Goal: Find specific page/section: Find specific page/section

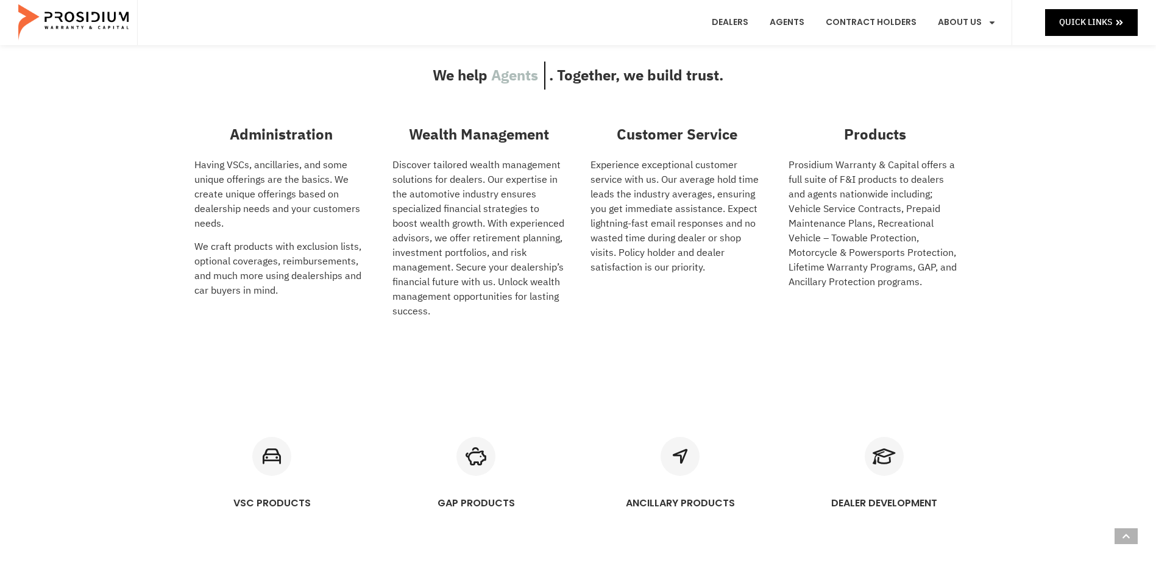
scroll to position [548, 0]
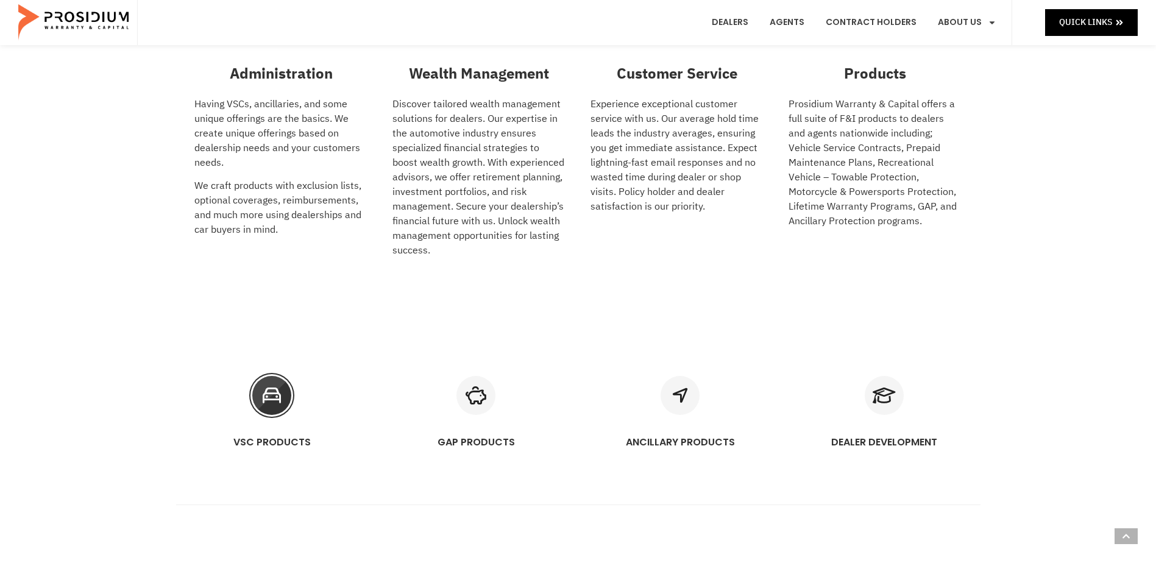
click at [267, 420] on div "VSC PRODUCTS" at bounding box center [272, 417] width 180 height 83
click at [272, 403] on icon "VSC PRODUCTS" at bounding box center [271, 395] width 39 height 39
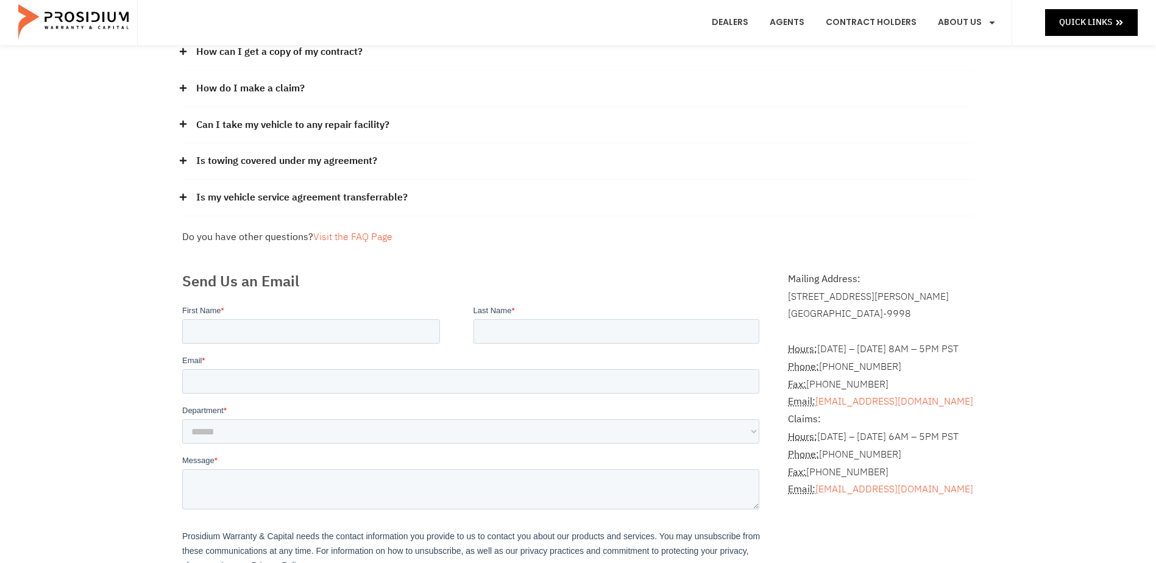
scroll to position [183, 0]
